Goal: Task Accomplishment & Management: Manage account settings

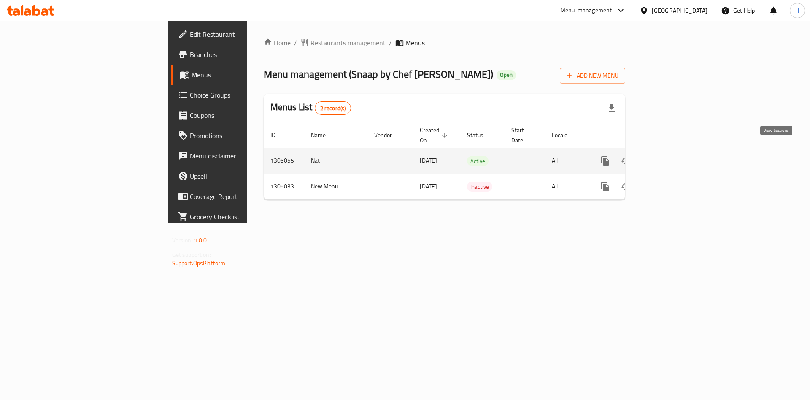
click at [670, 157] on icon "enhanced table" at bounding box center [667, 161] width 8 height 8
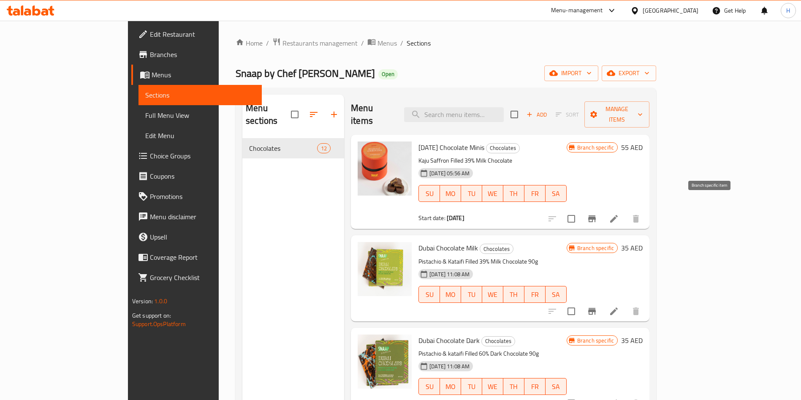
click at [596, 215] on icon "Branch-specific-item" at bounding box center [592, 218] width 8 height 7
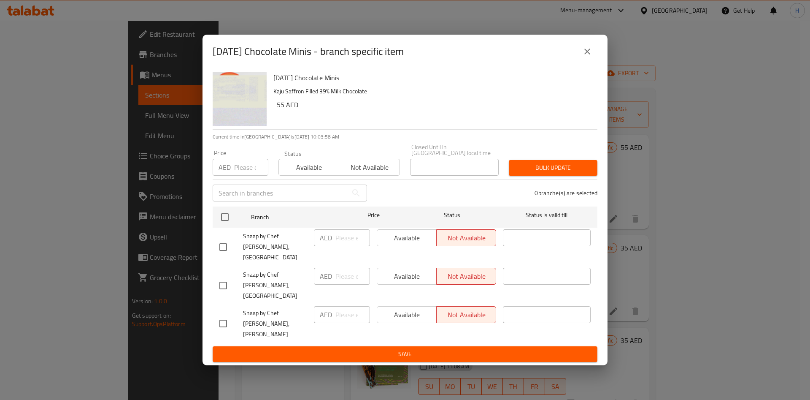
click at [226, 256] on input "checkbox" at bounding box center [223, 247] width 18 height 18
checkbox input "true"
click at [223, 315] on input "checkbox" at bounding box center [223, 323] width 18 height 18
checkbox input "true"
click at [416, 309] on span "Available" at bounding box center [407, 315] width 53 height 12
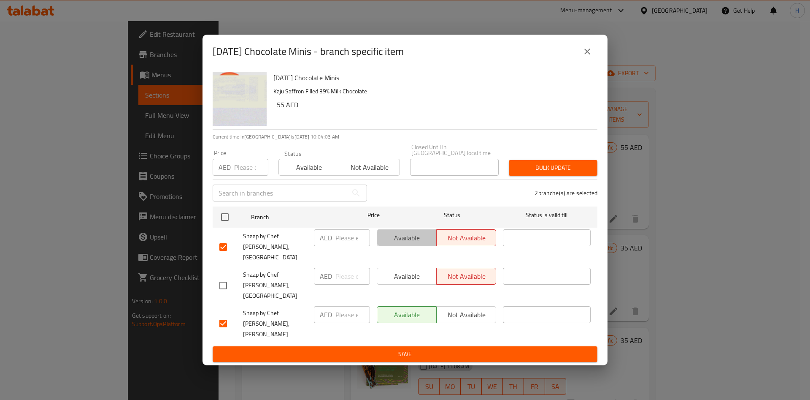
click at [392, 244] on span "Available" at bounding box center [407, 238] width 53 height 12
click at [406, 349] on span "Save" at bounding box center [404, 354] width 371 height 11
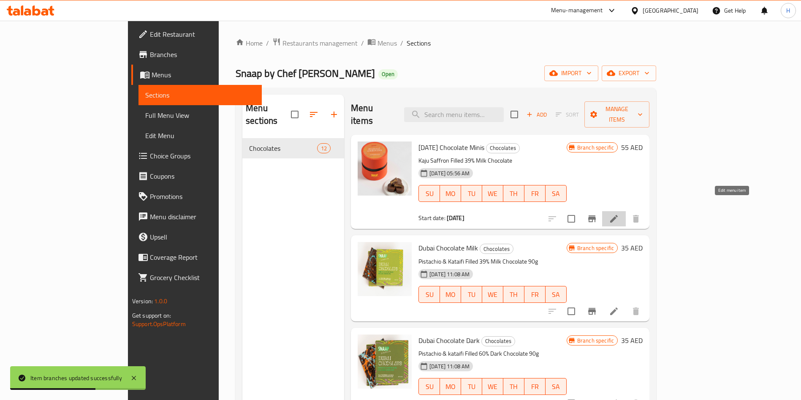
click at [617, 215] on icon at bounding box center [614, 219] width 8 height 8
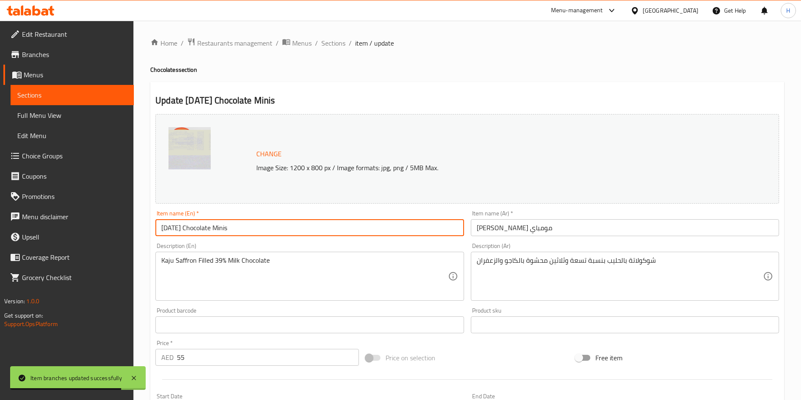
click at [165, 227] on input "[DATE] Chocolate Minis" at bounding box center [309, 227] width 308 height 17
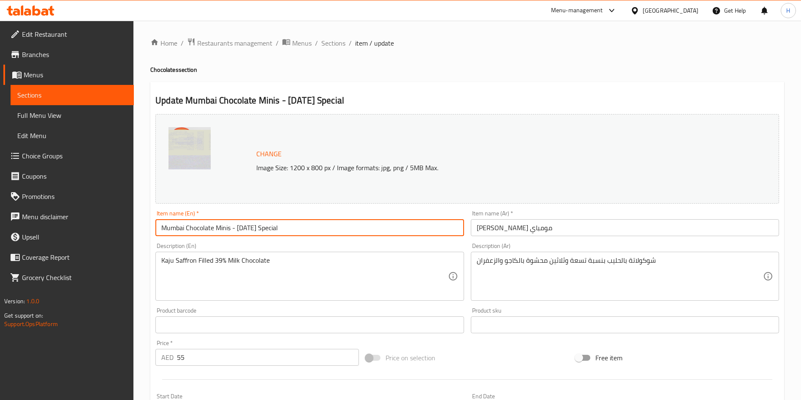
type input "Mumbai Chocolate Minis - [DATE] Special"
